Goal: Task Accomplishment & Management: Manage account settings

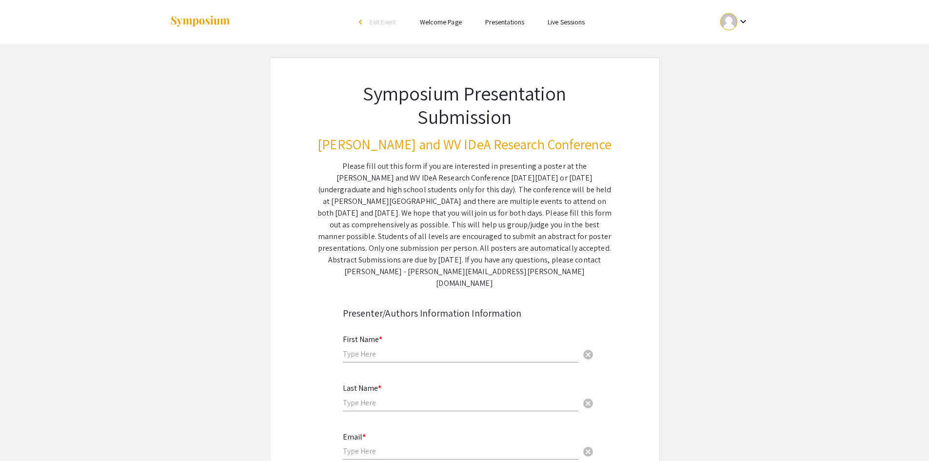
click at [743, 22] on mat-icon "keyboard_arrow_down" at bounding box center [743, 22] width 12 height 12
click at [740, 46] on button "My Account" at bounding box center [740, 48] width 60 height 23
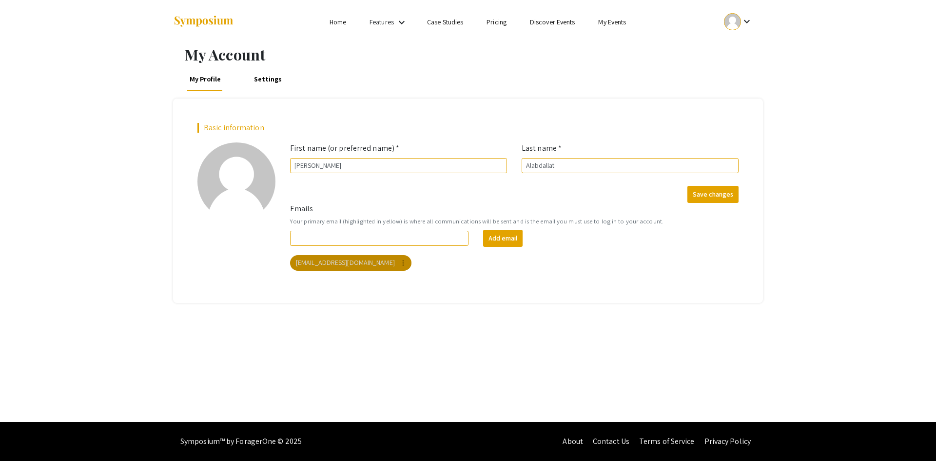
click at [331, 255] on mat-chip "[EMAIL_ADDRESS][DOMAIN_NAME] more_vert" at bounding box center [350, 263] width 121 height 16
click at [342, 259] on mat-chip "[EMAIL_ADDRESS][DOMAIN_NAME] more_vert" at bounding box center [350, 263] width 121 height 16
click at [608, 23] on link "My Events" at bounding box center [612, 22] width 28 height 9
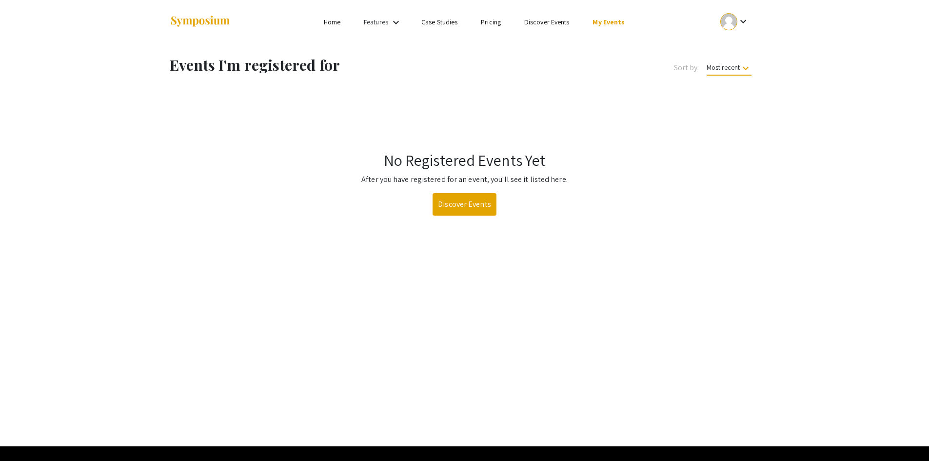
click at [565, 20] on link "Discover Events" at bounding box center [546, 22] width 45 height 9
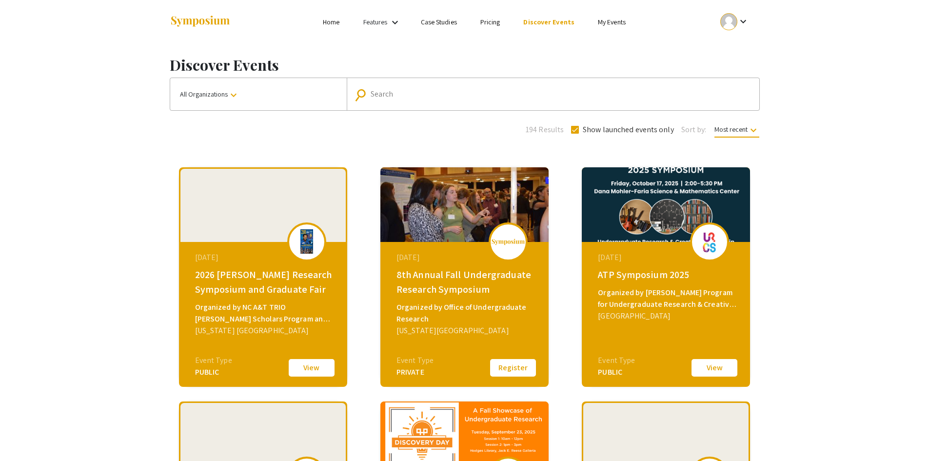
click at [496, 22] on link "Pricing" at bounding box center [490, 22] width 20 height 9
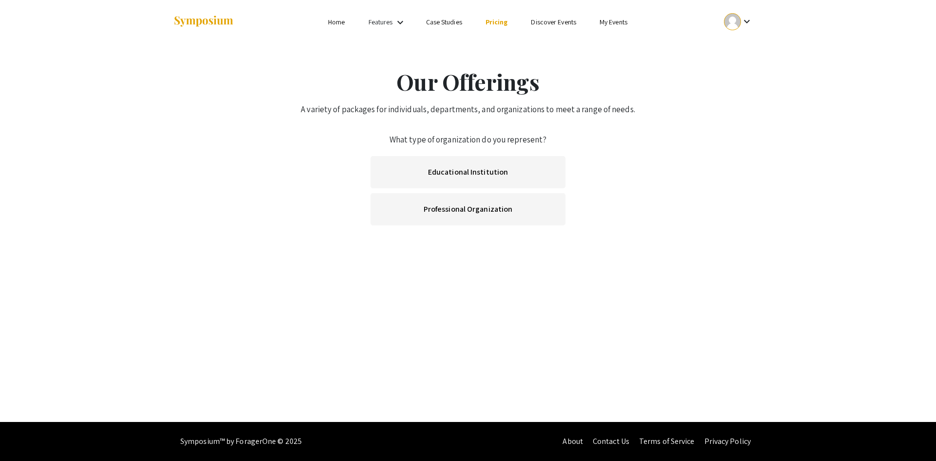
click at [439, 23] on link "Case Studies" at bounding box center [444, 22] width 36 height 9
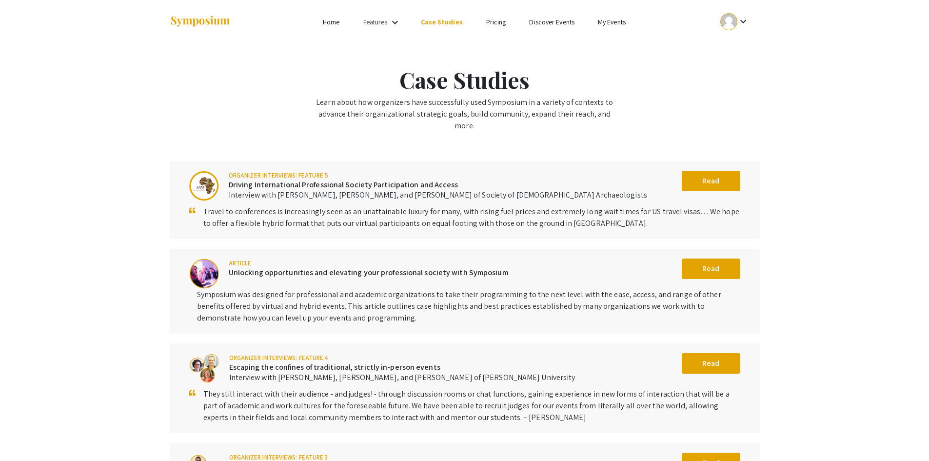
click at [329, 25] on link "Home" at bounding box center [331, 22] width 17 height 9
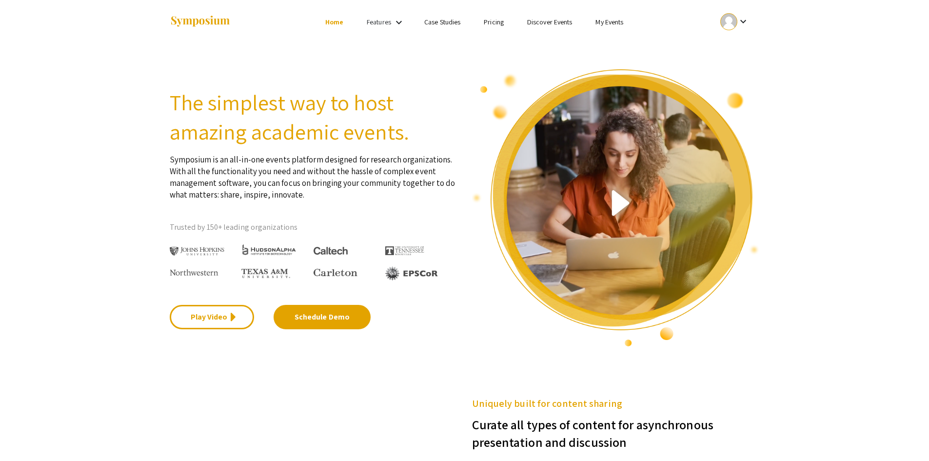
click at [377, 24] on link "Features" at bounding box center [379, 22] width 24 height 9
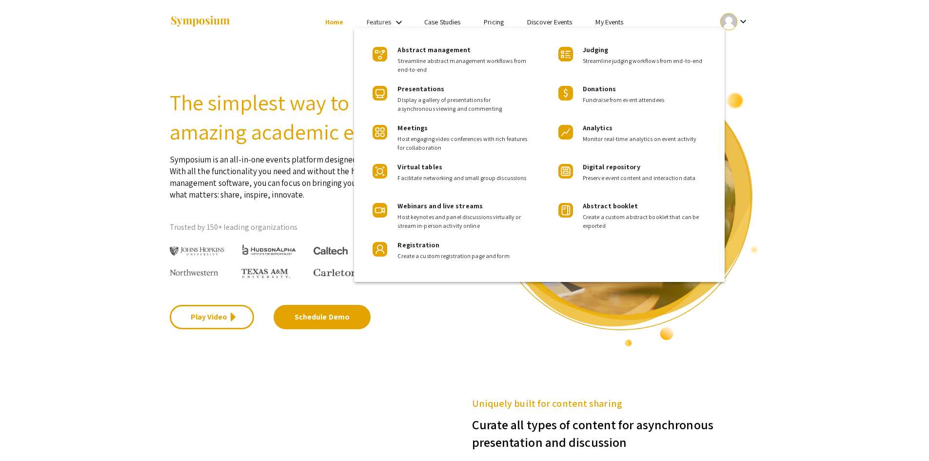
click at [795, 85] on div at bounding box center [464, 230] width 929 height 461
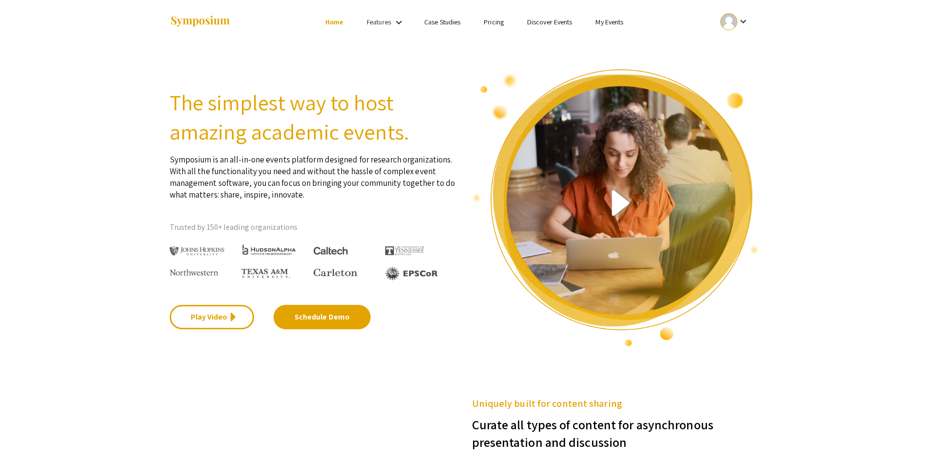
click at [742, 23] on mat-icon "keyboard_arrow_down" at bounding box center [743, 22] width 12 height 12
click at [736, 70] on button "My Submissions" at bounding box center [740, 71] width 60 height 23
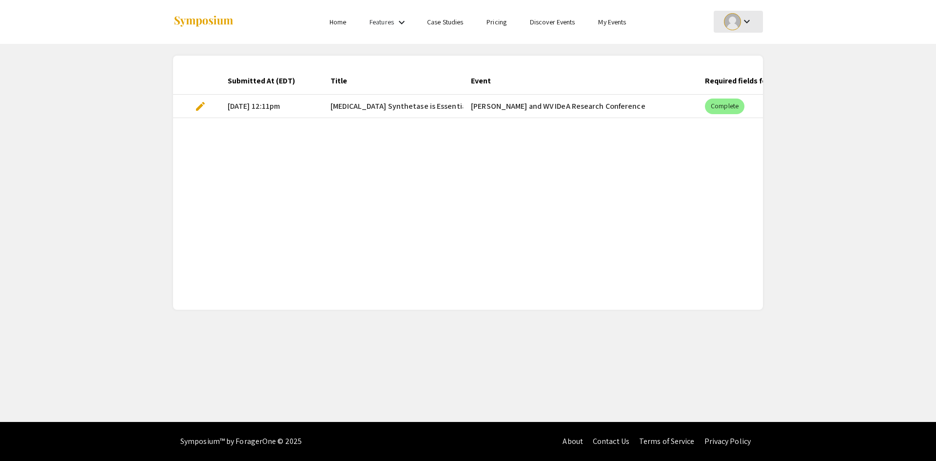
click at [744, 17] on mat-icon "keyboard_arrow_down" at bounding box center [747, 22] width 12 height 12
click at [746, 43] on button "My Account" at bounding box center [744, 48] width 60 height 23
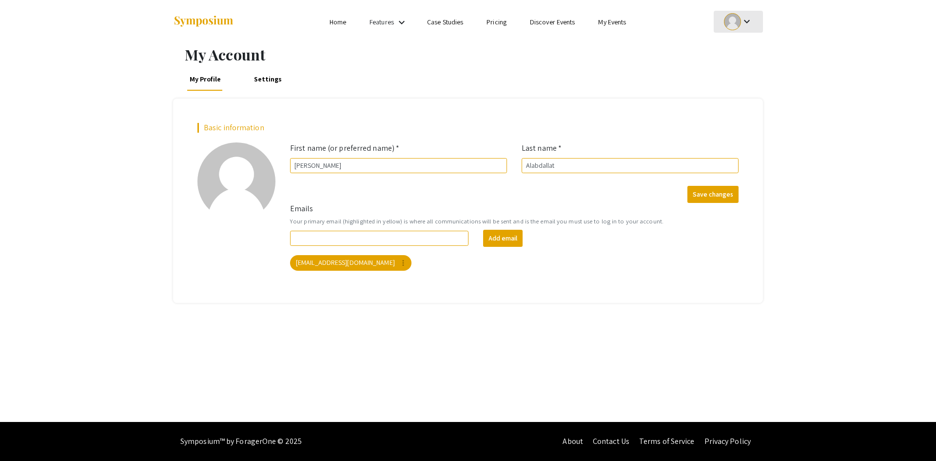
click at [743, 22] on mat-icon "keyboard_arrow_down" at bounding box center [747, 22] width 12 height 12
click at [746, 65] on button "My Submissions" at bounding box center [744, 71] width 60 height 23
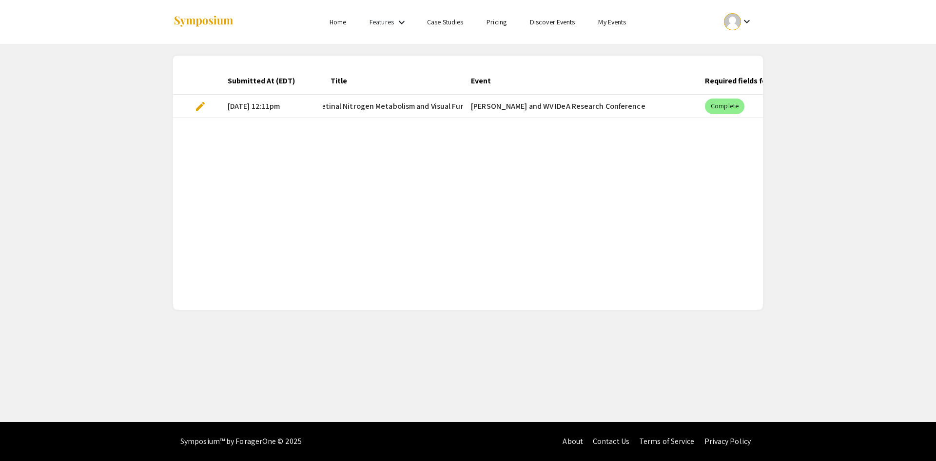
click at [744, 20] on mat-icon "keyboard_arrow_down" at bounding box center [747, 22] width 12 height 12
click at [736, 94] on button "Sign out" at bounding box center [744, 94] width 60 height 23
